Goal: Task Accomplishment & Management: Complete application form

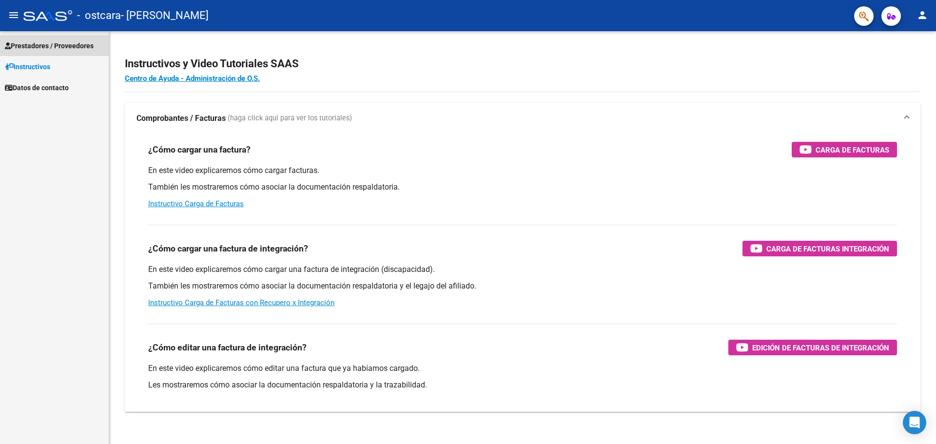
click at [74, 43] on span "Prestadores / Proveedores" at bounding box center [49, 45] width 89 height 11
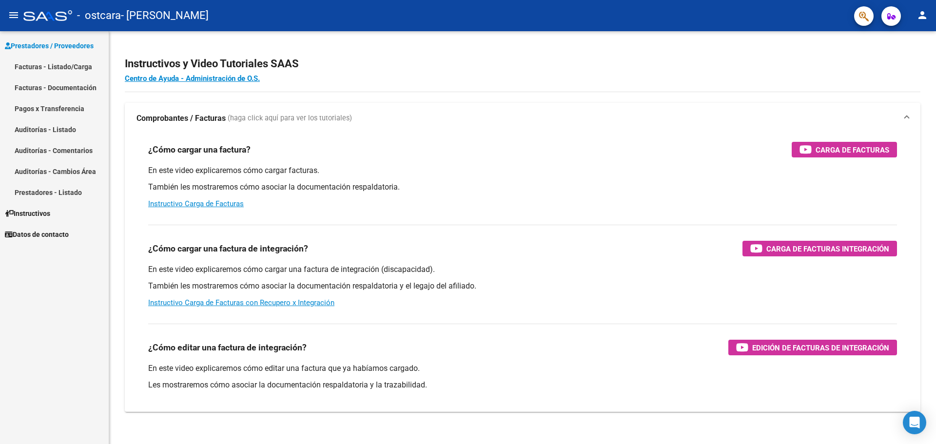
click at [79, 67] on link "Facturas - Listado/Carga" at bounding box center [54, 66] width 109 height 21
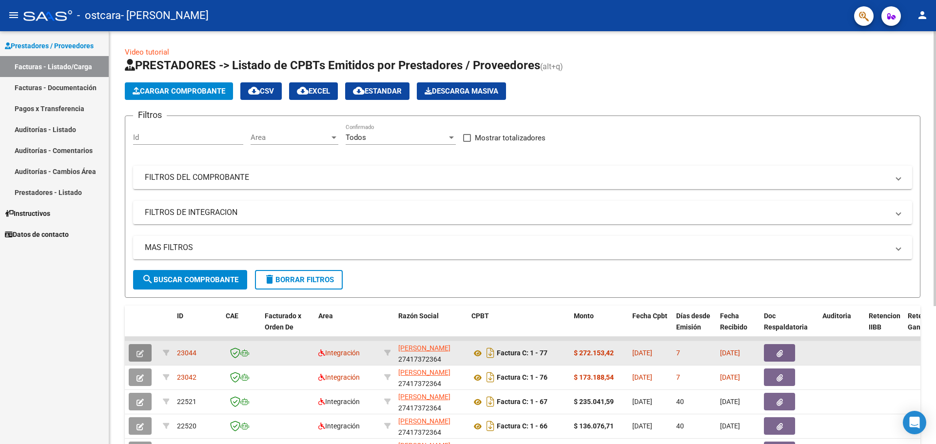
click at [144, 352] on button "button" at bounding box center [140, 353] width 23 height 18
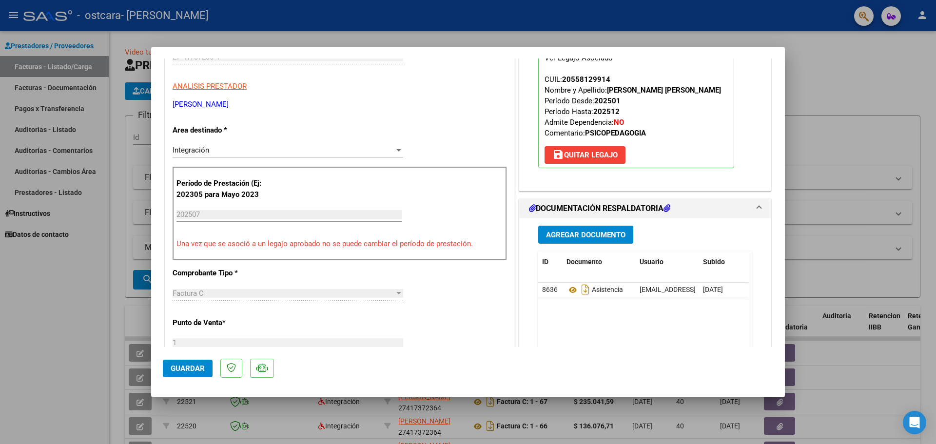
scroll to position [146, 0]
click at [94, 190] on div at bounding box center [468, 222] width 936 height 444
type input "$ 0,00"
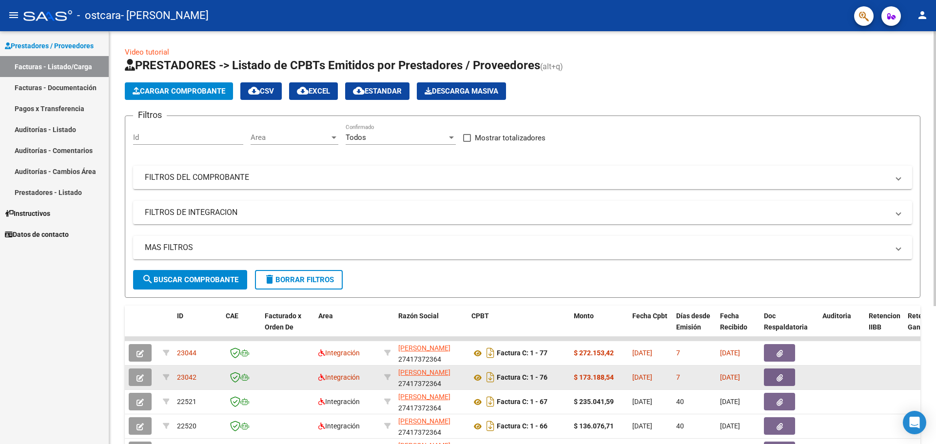
click at [144, 383] on button "button" at bounding box center [140, 377] width 23 height 18
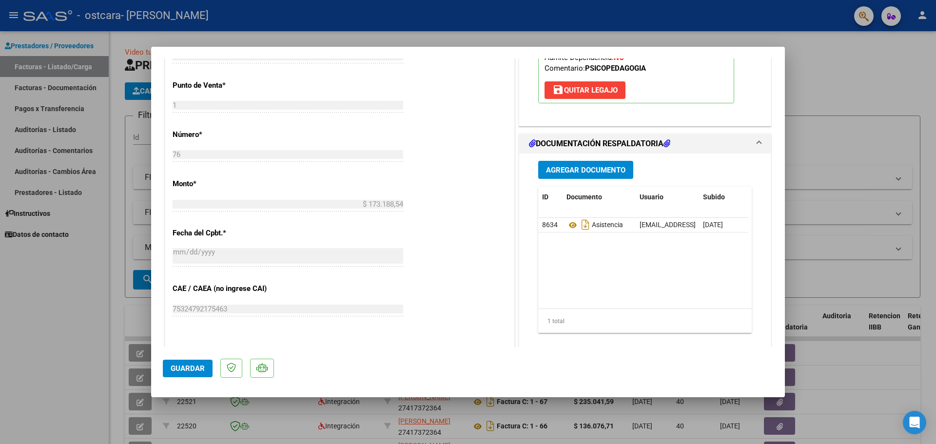
scroll to position [402, 0]
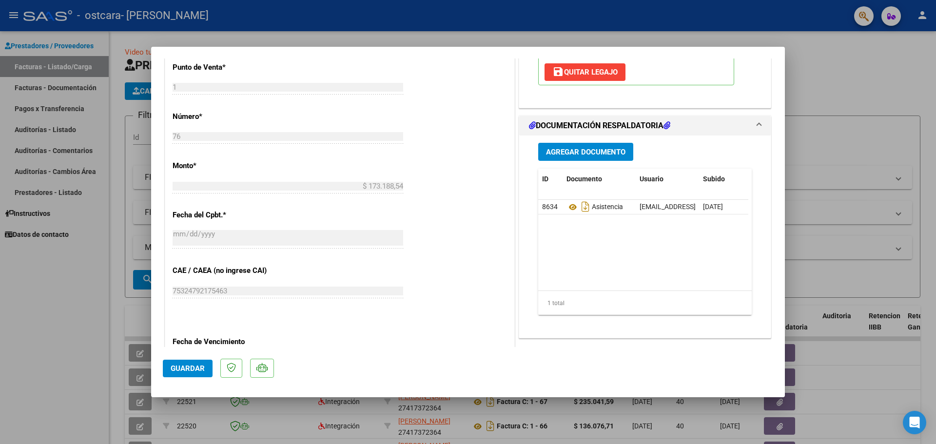
click at [110, 349] on div at bounding box center [468, 222] width 936 height 444
type input "$ 0,00"
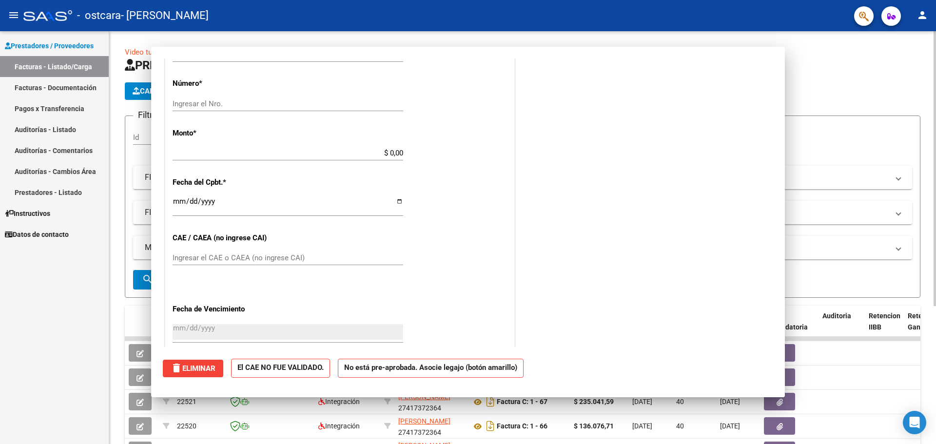
scroll to position [0, 0]
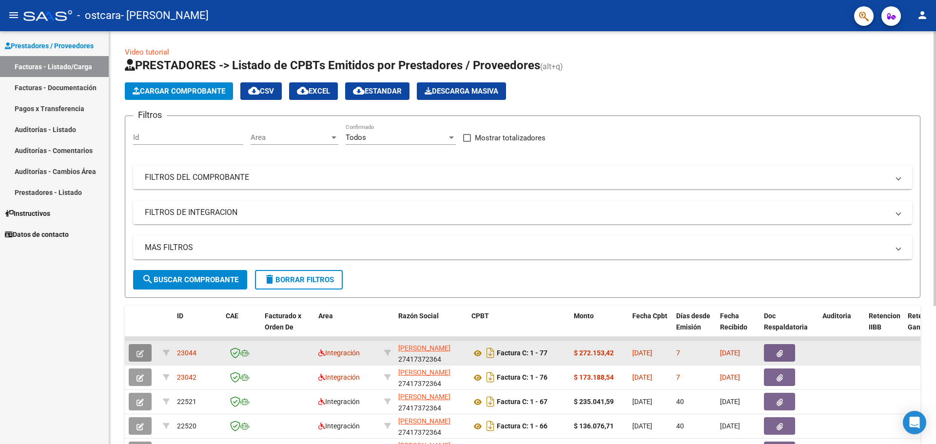
click at [145, 353] on button "button" at bounding box center [140, 353] width 23 height 18
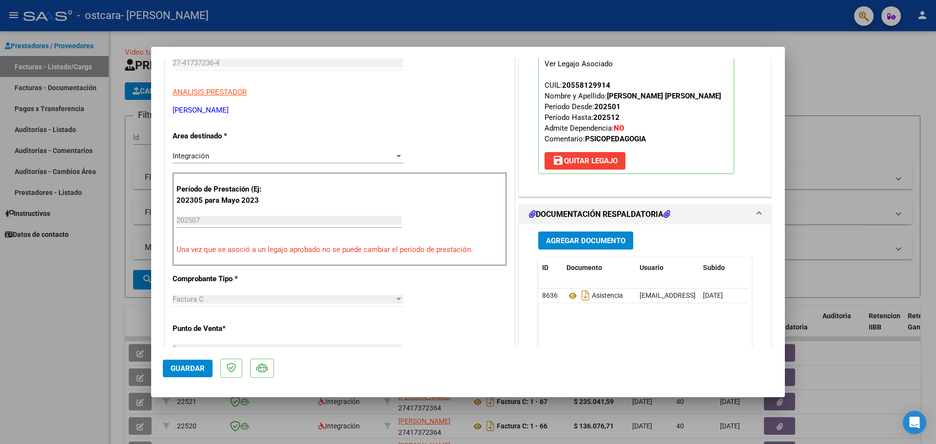
scroll to position [195, 0]
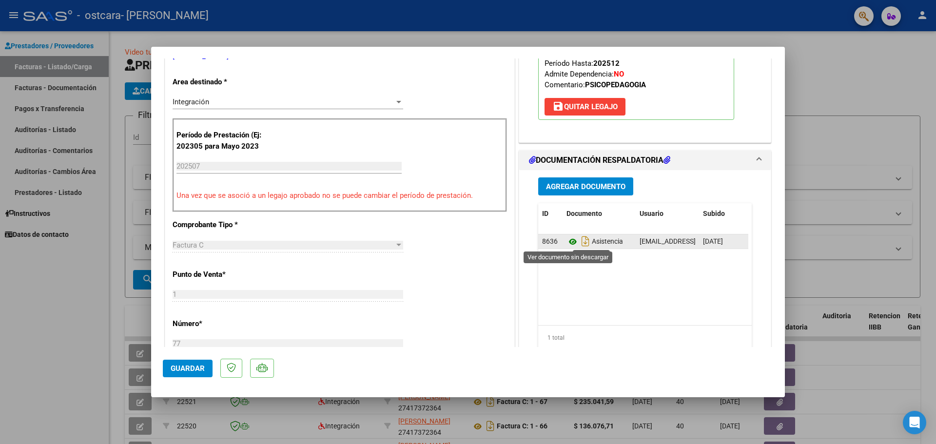
click at [566, 238] on icon at bounding box center [572, 242] width 13 height 12
click at [84, 292] on div at bounding box center [468, 222] width 936 height 444
type input "$ 0,00"
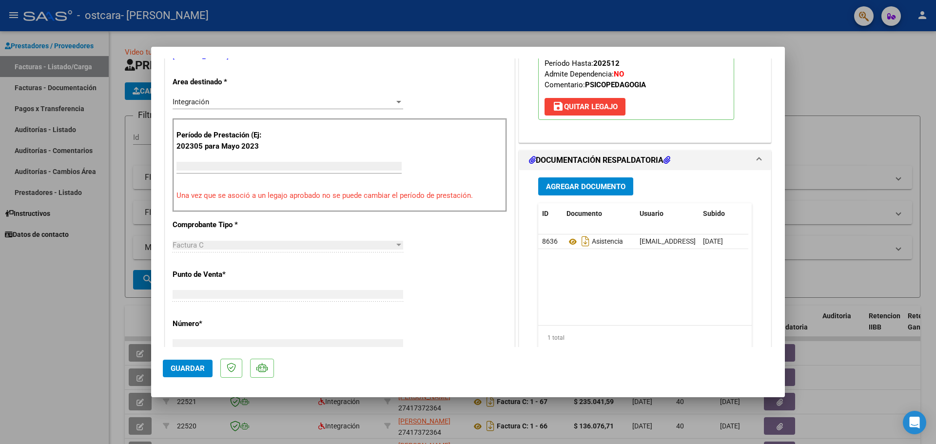
scroll to position [188, 0]
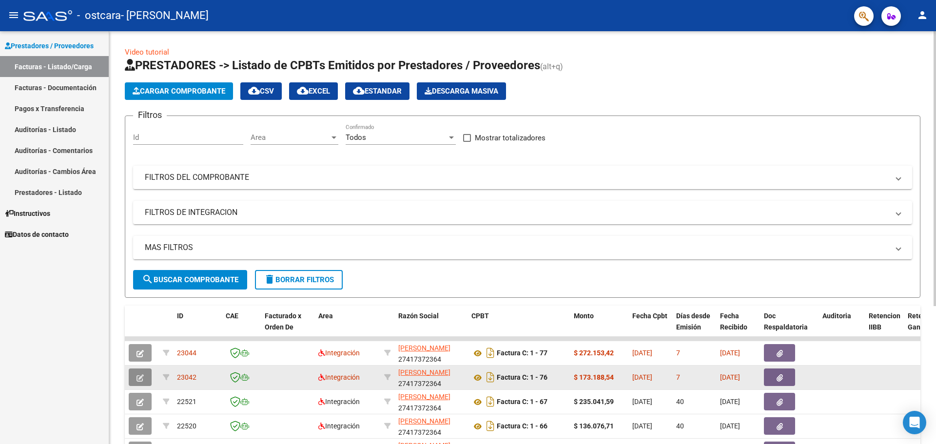
click at [139, 377] on icon "button" at bounding box center [139, 377] width 7 height 7
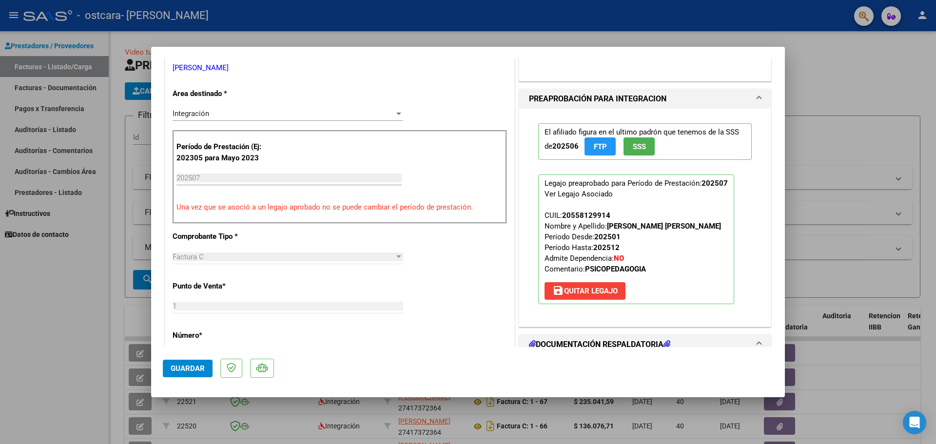
scroll to position [195, 0]
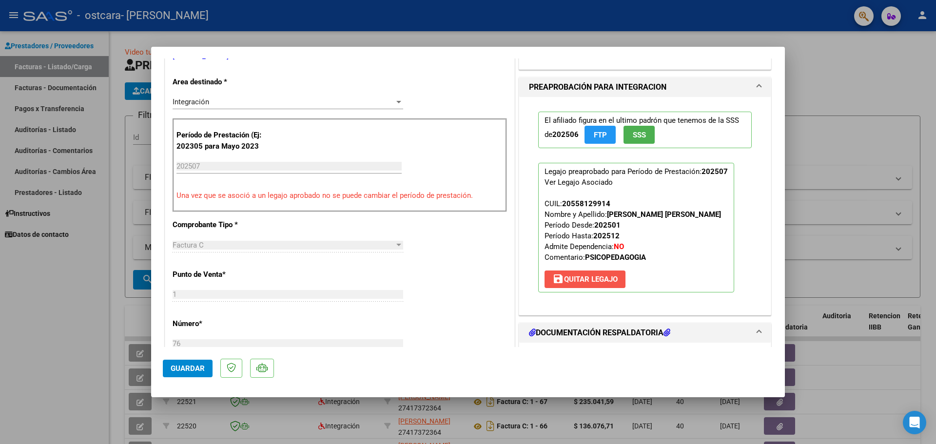
click at [615, 275] on span "save [PERSON_NAME]" at bounding box center [584, 279] width 65 height 9
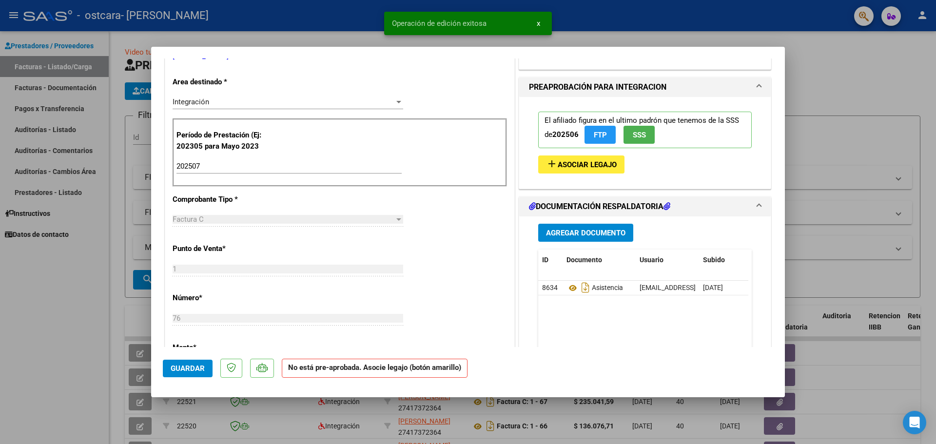
click at [581, 165] on span "Asociar Legajo" at bounding box center [586, 164] width 59 height 9
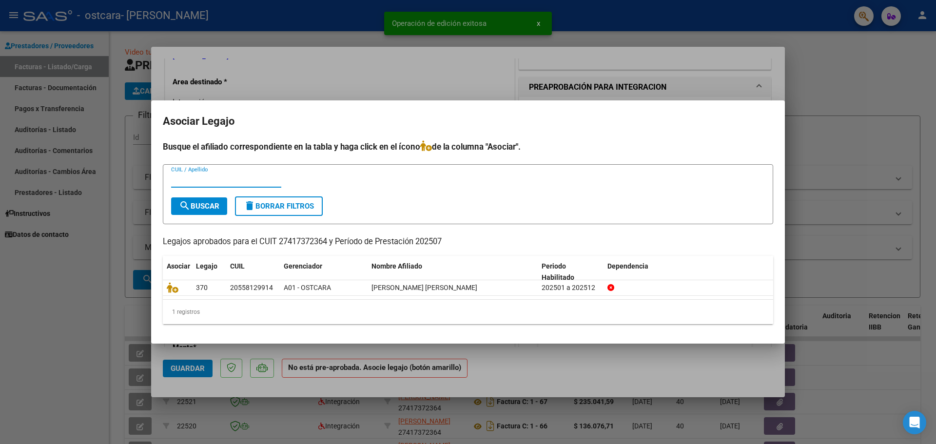
click at [81, 256] on div at bounding box center [468, 222] width 936 height 444
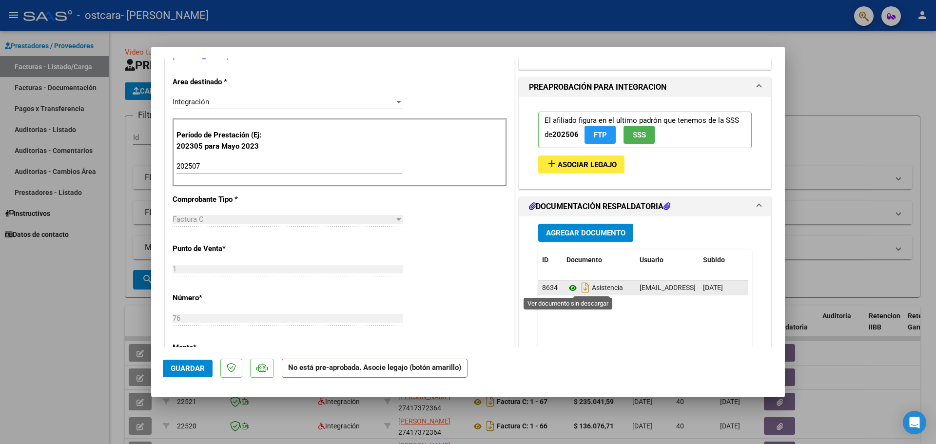
click at [569, 289] on icon at bounding box center [572, 288] width 13 height 12
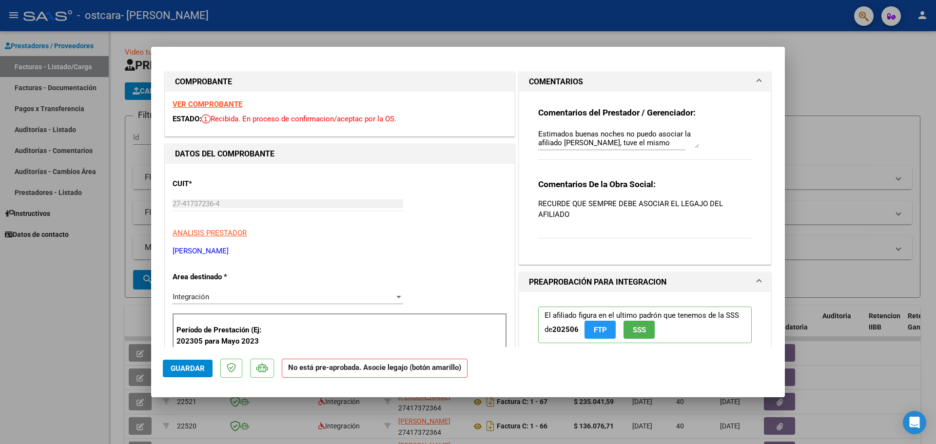
click at [600, 222] on div "Comentarios De la Obra Social: RECURDE QUE SEMPRE DEBE ASOCIAR EL LEGAJO DEL AF…" at bounding box center [644, 214] width 213 height 70
click at [624, 151] on div "Estimados buenas noches no puedo asociar la afiliado [PERSON_NAME], tuve el mis…" at bounding box center [611, 143] width 147 height 33
click at [645, 141] on textarea "Estimados buenas noches no puedo asociar la afiliado [PERSON_NAME], tuve el mis…" at bounding box center [618, 138] width 161 height 19
click at [669, 142] on textarea "Estimados buenas noches no puedo asociar la afiliado [PERSON_NAME], tuve el mis…" at bounding box center [618, 138] width 161 height 19
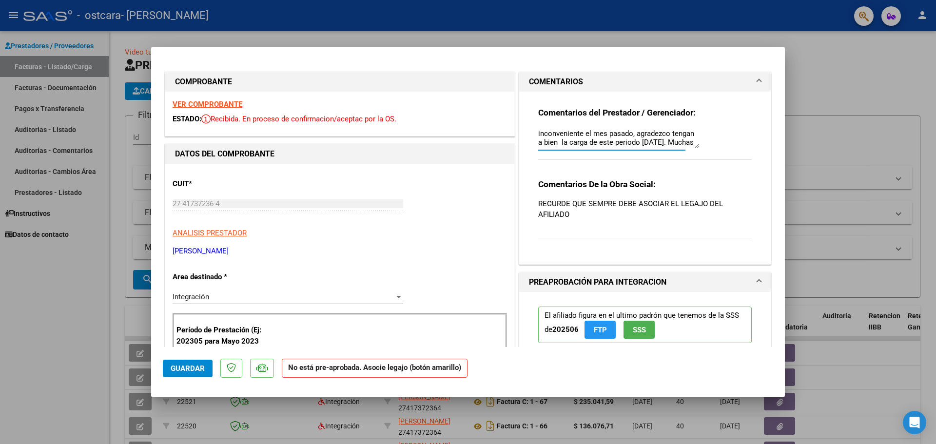
click at [677, 142] on textarea "Estimados buenas noches no puedo asociar la afiliado [PERSON_NAME], tuve el mis…" at bounding box center [618, 138] width 161 height 19
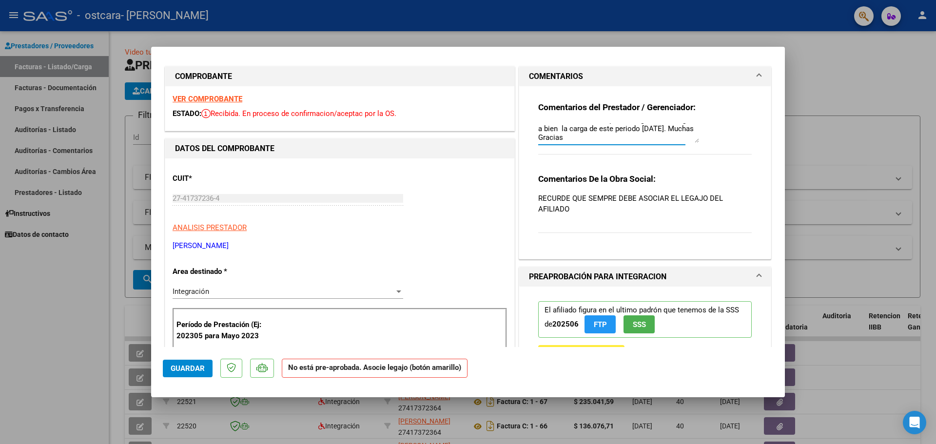
scroll to position [0, 0]
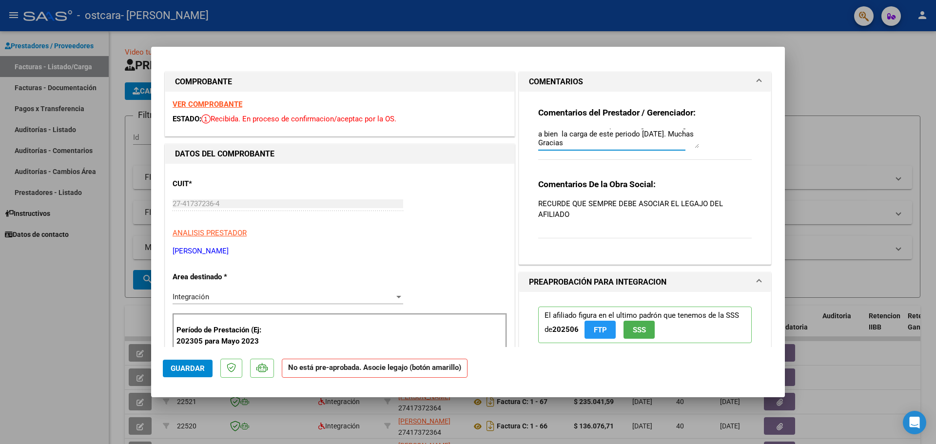
click at [610, 142] on textarea "Estimados buenas noches no puedo asociar la afiliado [PERSON_NAME], tuve el mis…" at bounding box center [618, 138] width 161 height 19
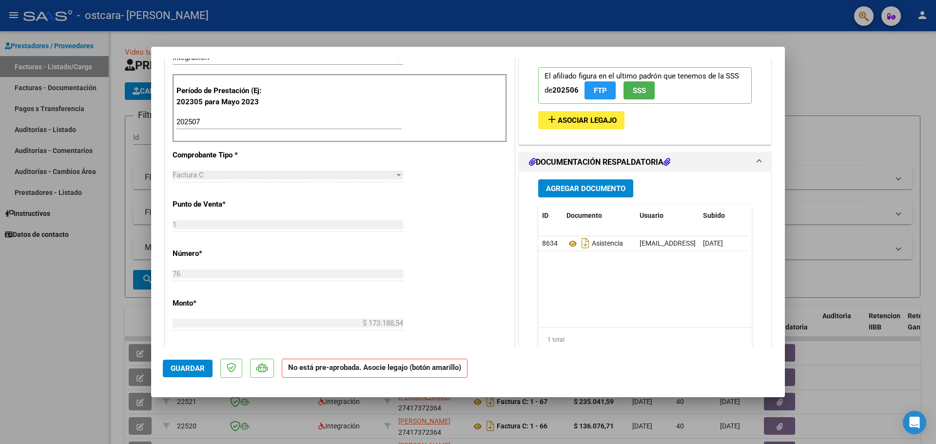
scroll to position [244, 0]
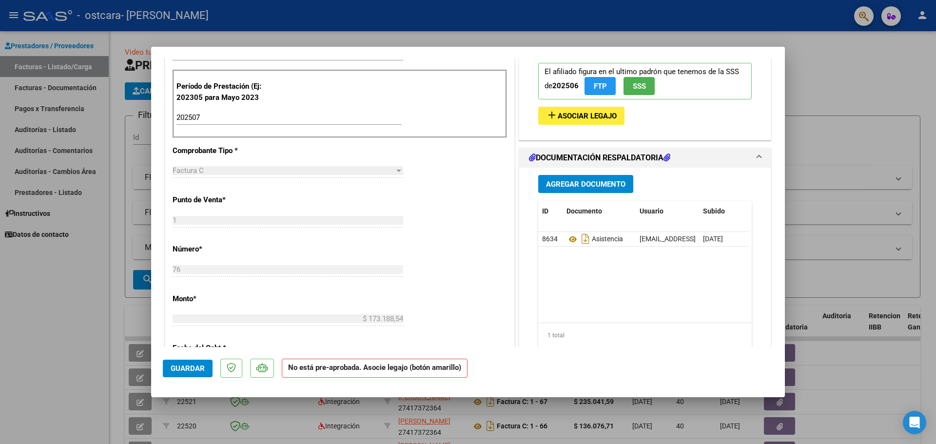
type textarea "Estimados buenas noches no puedo asociar la afiliado [PERSON_NAME], tuve el mis…"
click at [186, 364] on span "Guardar" at bounding box center [188, 368] width 34 height 9
click at [606, 115] on span "Asociar Legajo" at bounding box center [586, 116] width 59 height 9
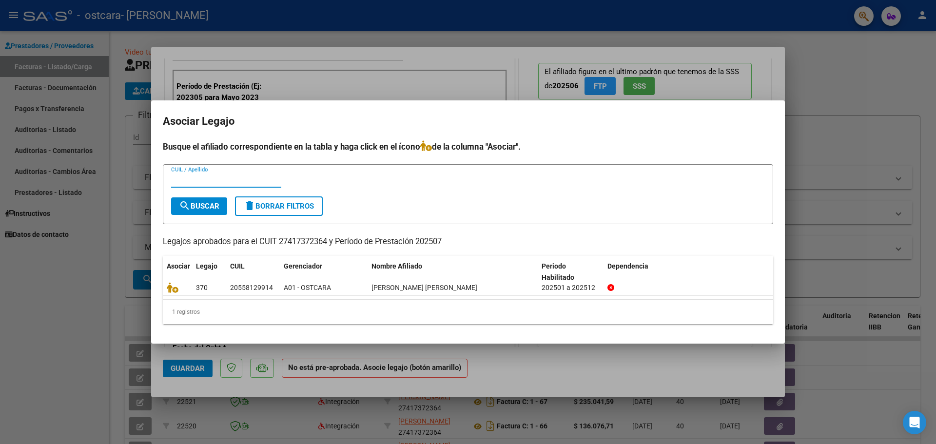
click at [103, 287] on div at bounding box center [468, 222] width 936 height 444
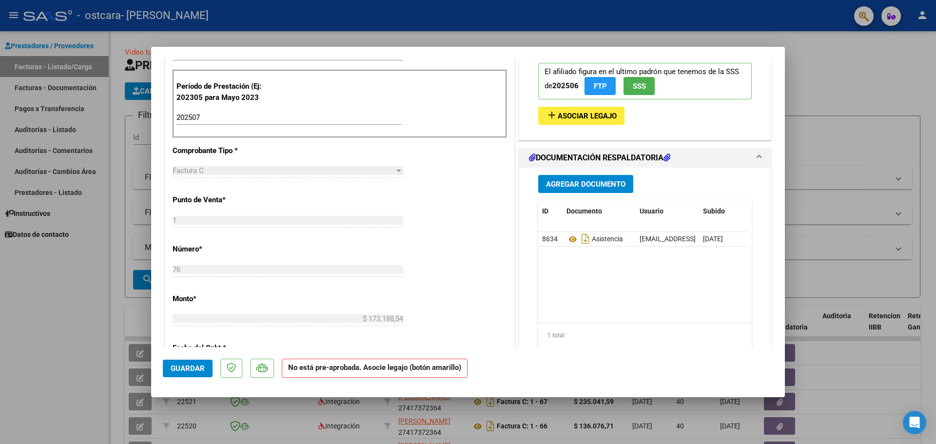
drag, startPoint x: 34, startPoint y: 258, endPoint x: 5, endPoint y: 303, distance: 53.0
click at [33, 259] on div at bounding box center [468, 222] width 936 height 444
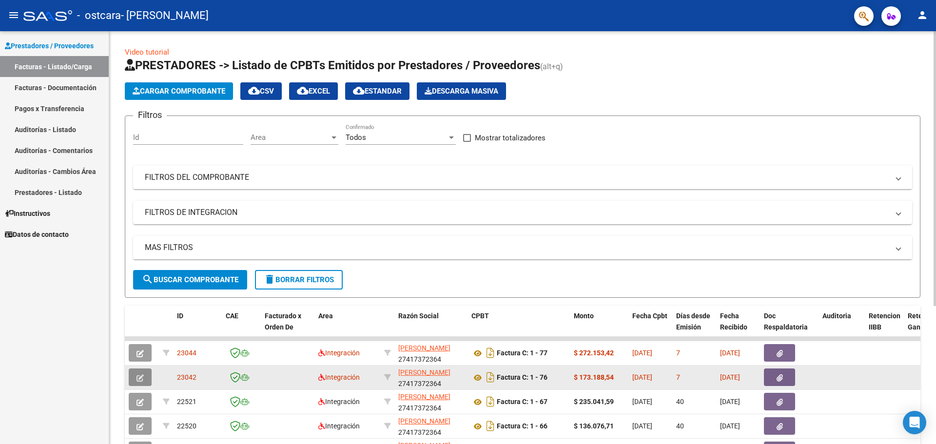
click at [140, 375] on icon "button" at bounding box center [139, 377] width 7 height 7
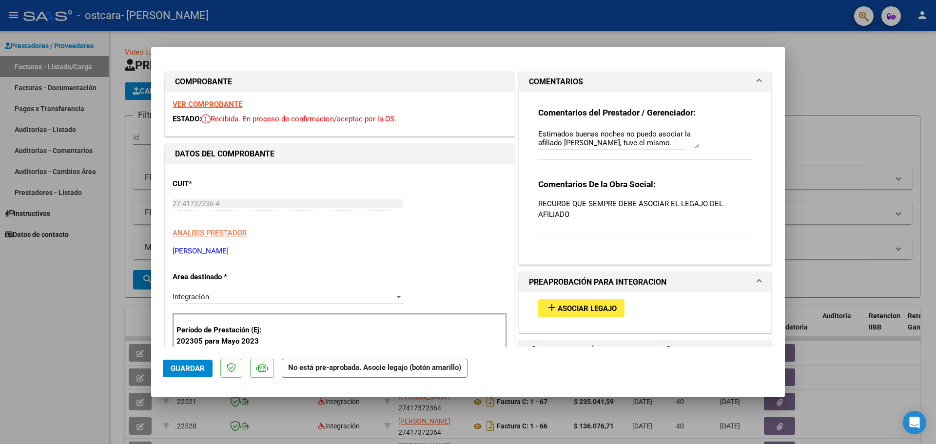
scroll to position [44, 0]
click at [592, 307] on span "Asociar Legajo" at bounding box center [586, 308] width 59 height 9
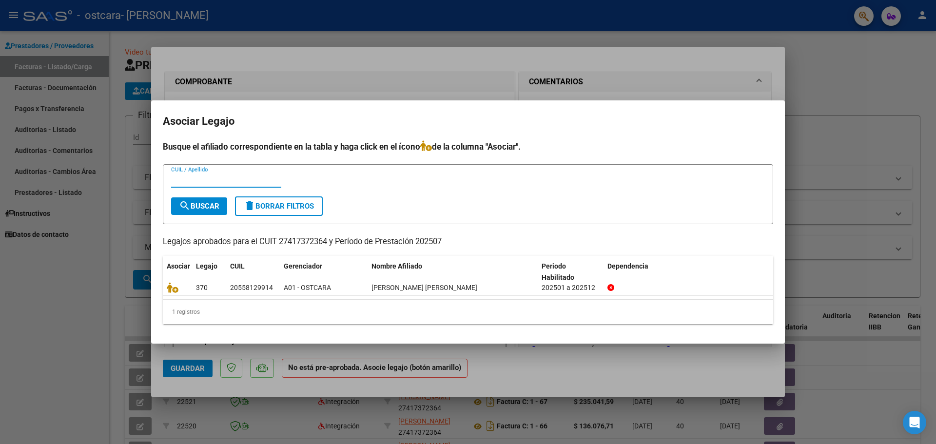
click at [788, 106] on div at bounding box center [468, 222] width 936 height 444
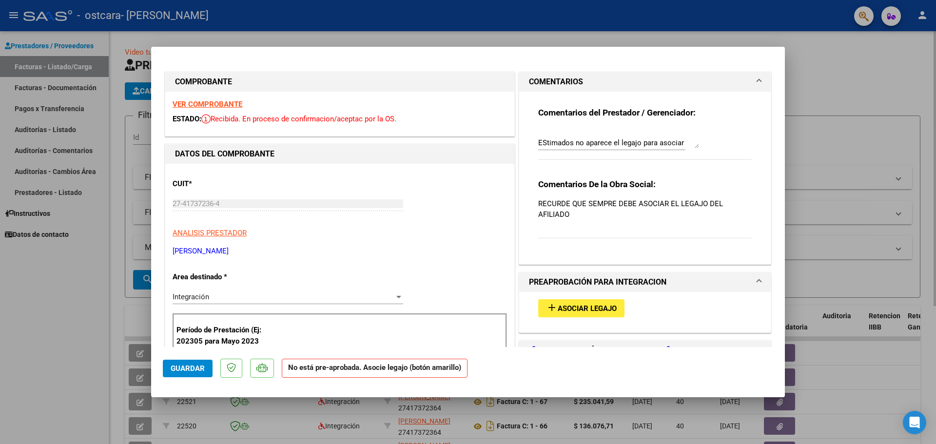
click at [799, 48] on div at bounding box center [468, 222] width 936 height 444
type input "$ 0,00"
